Goal: Task Accomplishment & Management: Manage account settings

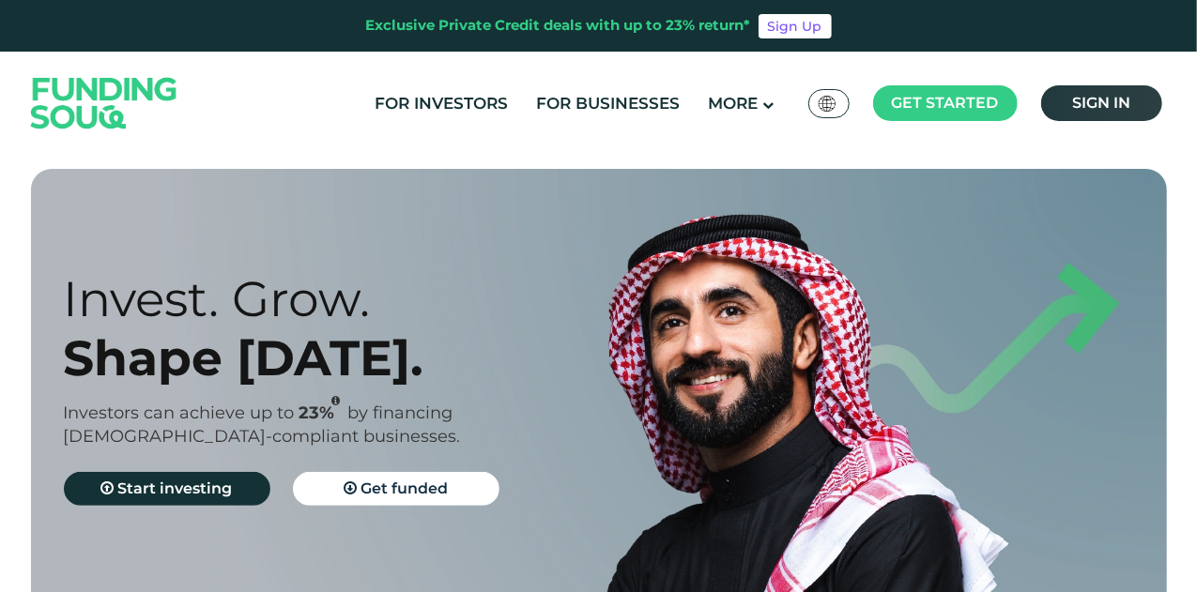
click at [1070, 100] on link "Sign in" at bounding box center [1101, 103] width 121 height 36
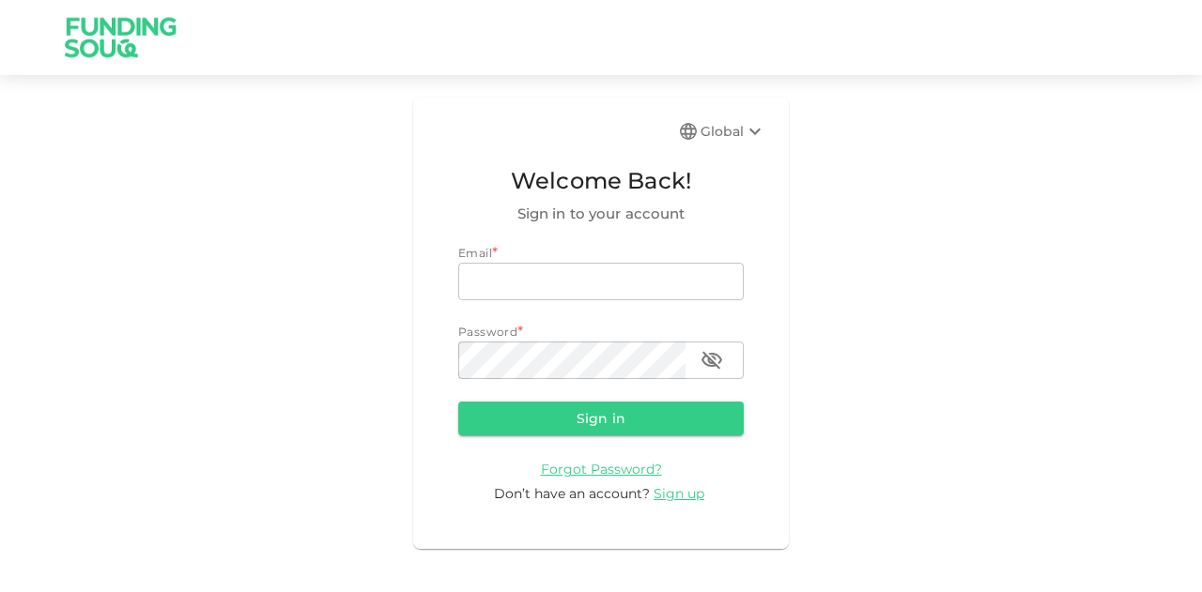
type input "mohanad.y.yasin@hotmail.com"
click at [517, 425] on button "Sign in" at bounding box center [600, 419] width 285 height 34
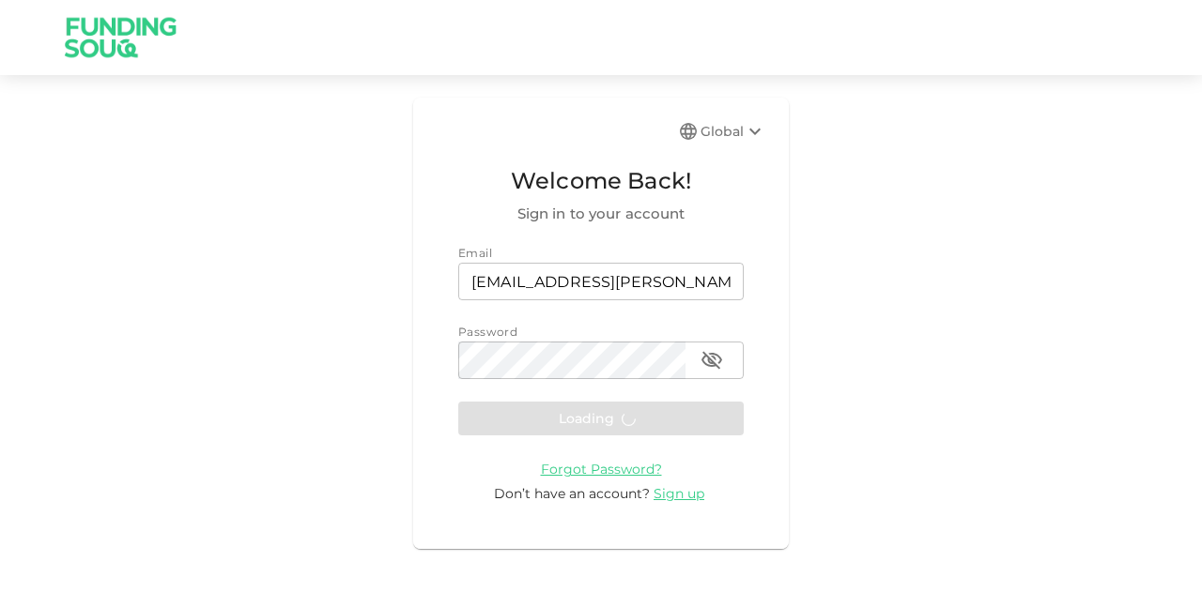
click at [517, 417] on form "Email email mohanad.y.yasin@hotmail.com email Password password password Loadin…" at bounding box center [600, 374] width 285 height 260
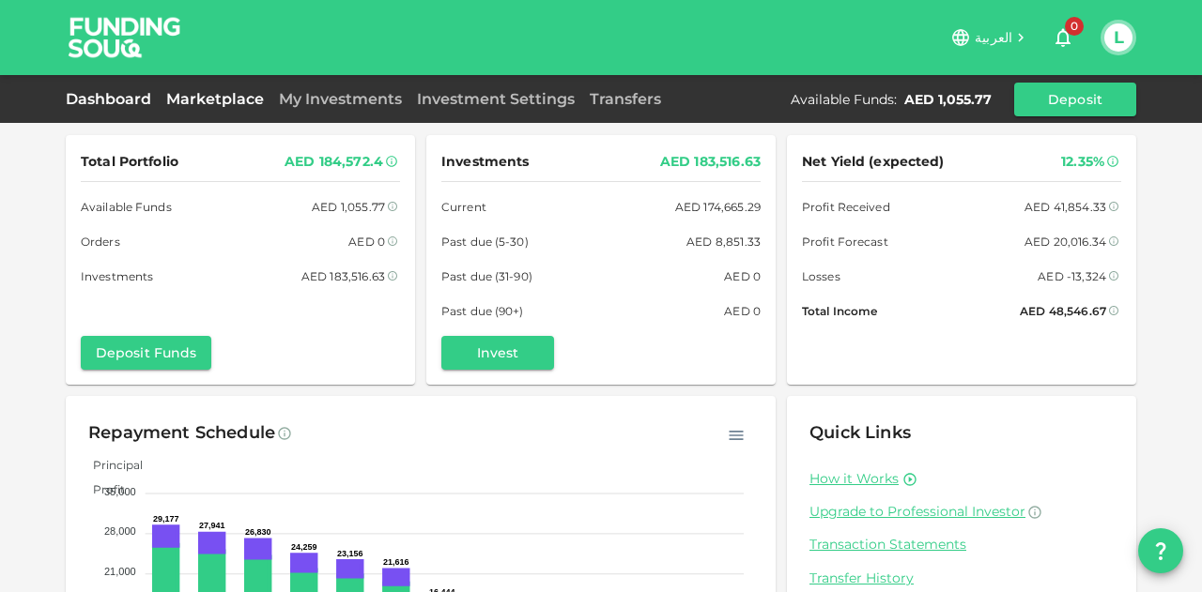
click at [220, 98] on link "Marketplace" at bounding box center [215, 99] width 113 height 18
